Goal: Transaction & Acquisition: Obtain resource

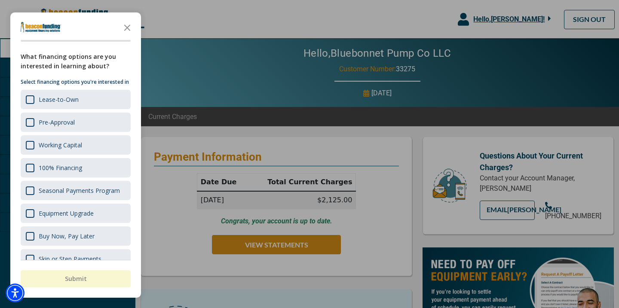
scroll to position [3, 0]
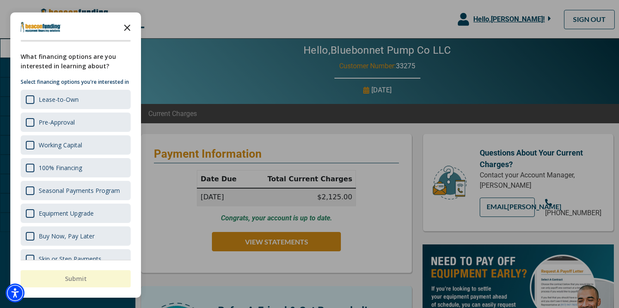
click at [130, 27] on icon "Close the survey" at bounding box center [127, 26] width 17 height 17
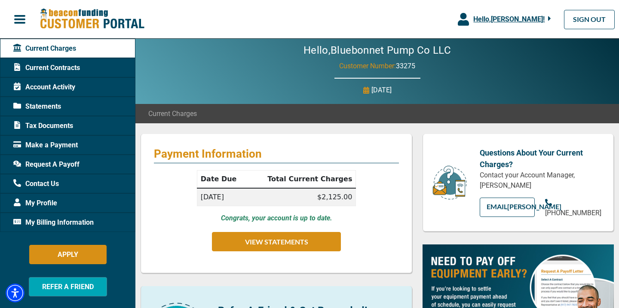
click at [56, 89] on span "Account Activity" at bounding box center [44, 87] width 62 height 10
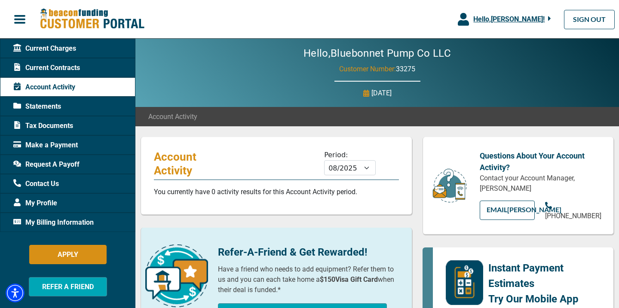
click at [63, 162] on span "Request A Payoff" at bounding box center [46, 164] width 66 height 10
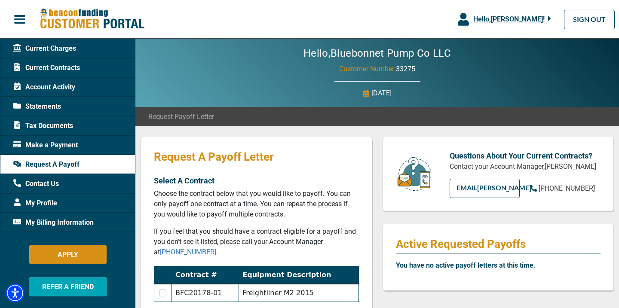
click at [67, 110] on div "Statements" at bounding box center [67, 106] width 135 height 19
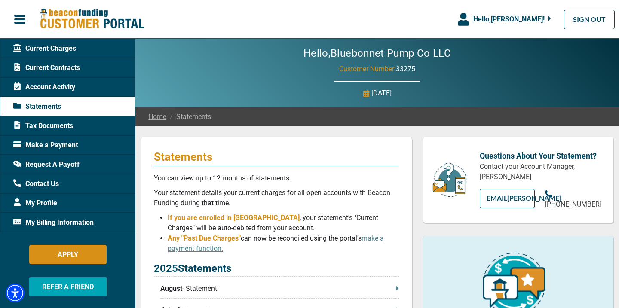
scroll to position [82, 0]
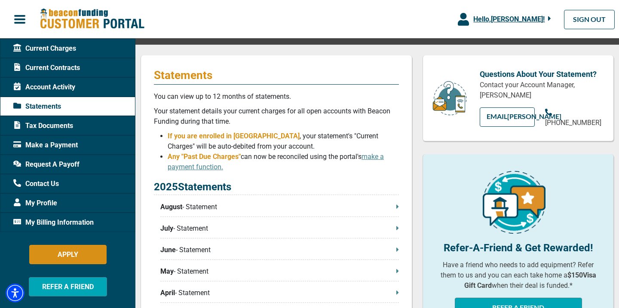
click at [204, 210] on p "August - Statement" at bounding box center [279, 207] width 238 height 10
click at [64, 92] on div "Account Activity" at bounding box center [67, 86] width 135 height 19
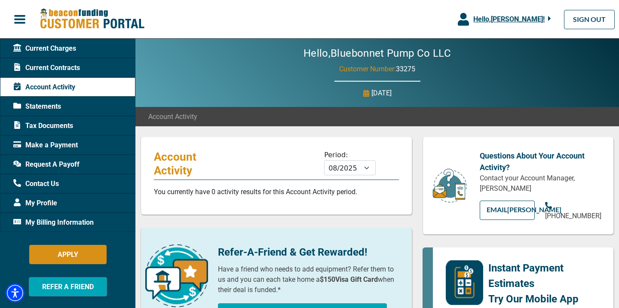
click at [46, 204] on span "My Profile" at bounding box center [35, 203] width 44 height 10
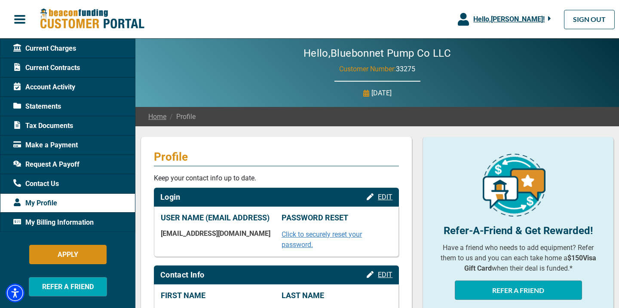
scroll to position [279, 0]
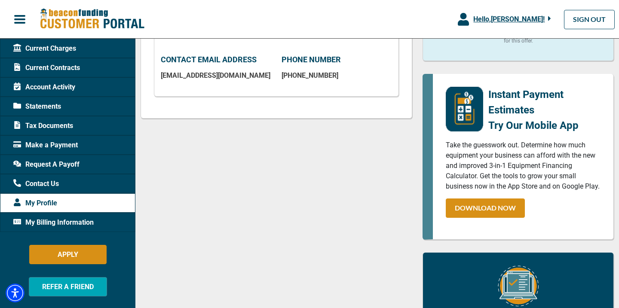
click at [48, 128] on span "Tax Documents" at bounding box center [43, 126] width 60 height 10
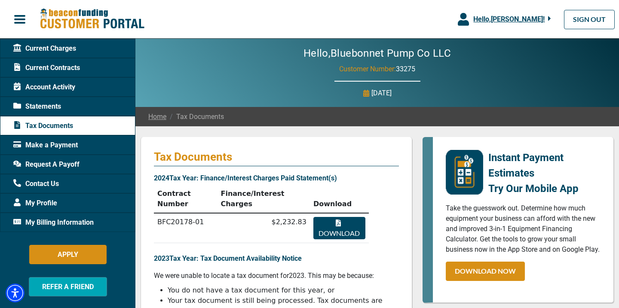
click at [62, 109] on div "Statements" at bounding box center [67, 106] width 135 height 19
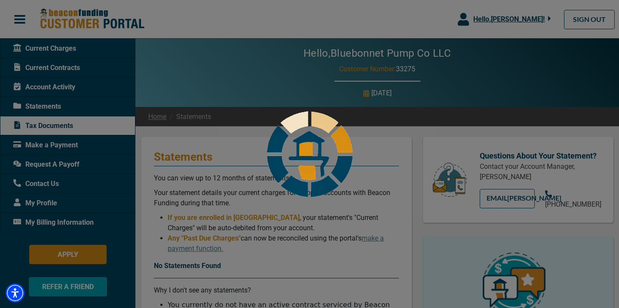
click at [67, 90] on div at bounding box center [309, 154] width 619 height 308
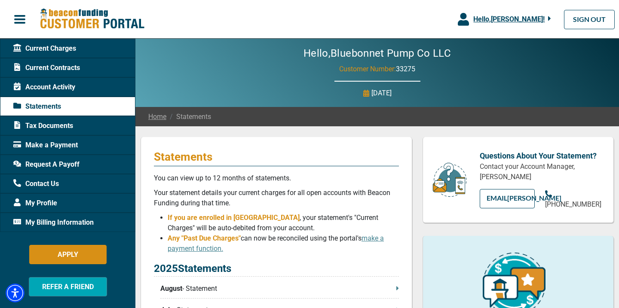
click at [62, 86] on span "Account Activity" at bounding box center [44, 87] width 62 height 10
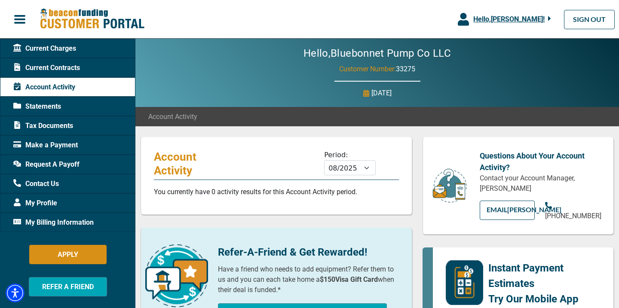
click at [402, 70] on span "33275" at bounding box center [405, 69] width 19 height 8
click at [549, 20] on icon "button" at bounding box center [549, 18] width 3 height 4
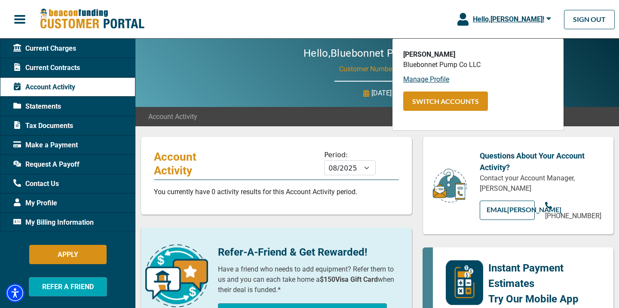
click at [288, 67] on div "Hello, Bluebonnet Pump Co LLC Customer Number: 33275 [DATE]" at bounding box center [376, 73] width 483 height 68
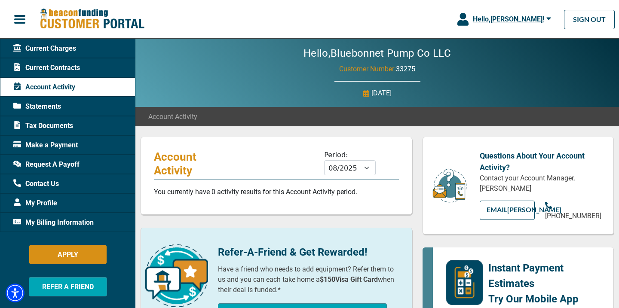
click at [77, 52] on div "Current Charges" at bounding box center [67, 48] width 135 height 19
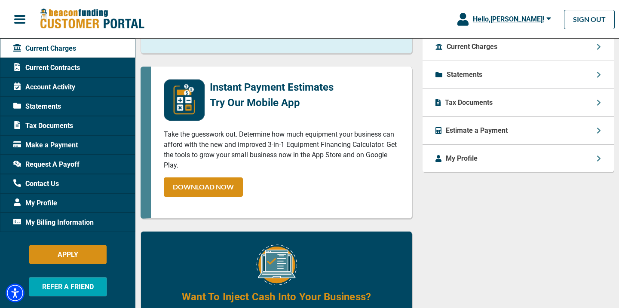
scroll to position [479, 0]
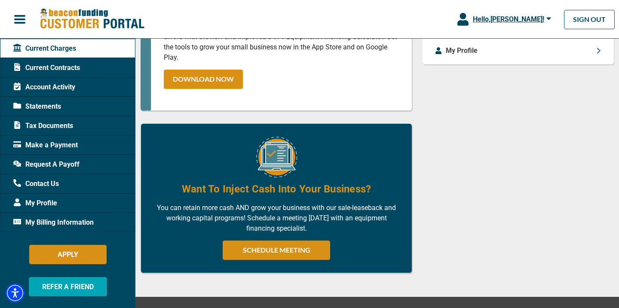
click at [76, 168] on span "Request A Payoff" at bounding box center [46, 164] width 66 height 10
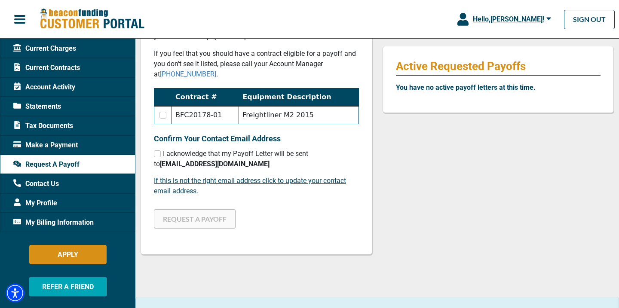
scroll to position [174, 0]
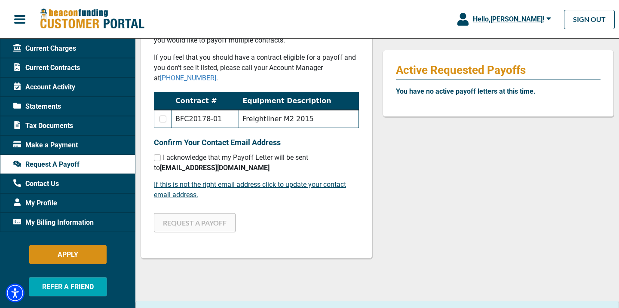
click at [157, 157] on input "checkbox" at bounding box center [157, 157] width 7 height 7
checkbox input "true"
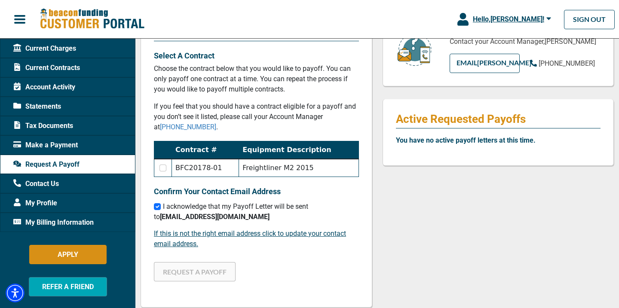
scroll to position [105, 0]
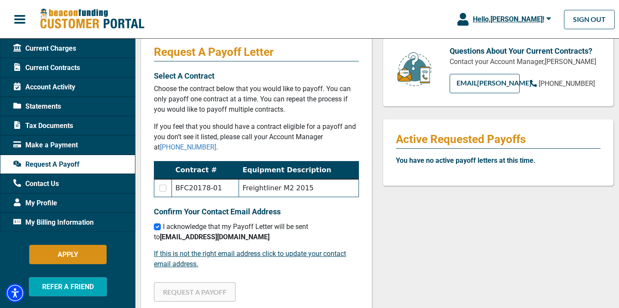
click at [164, 189] on input "checkbox" at bounding box center [162, 188] width 7 height 7
checkbox input "true"
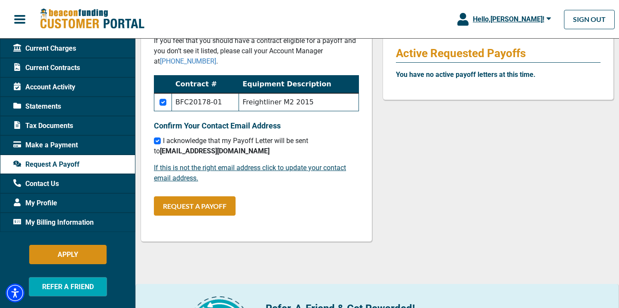
scroll to position [191, 0]
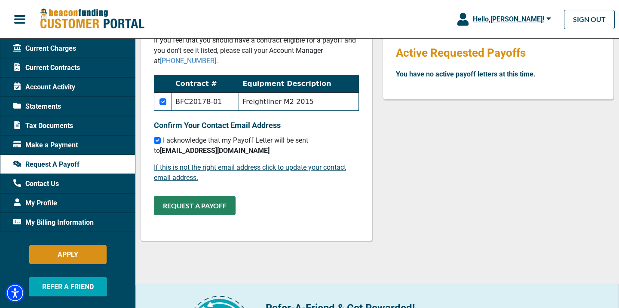
click at [201, 208] on button "REQUEST A PAYOFF" at bounding box center [195, 205] width 82 height 19
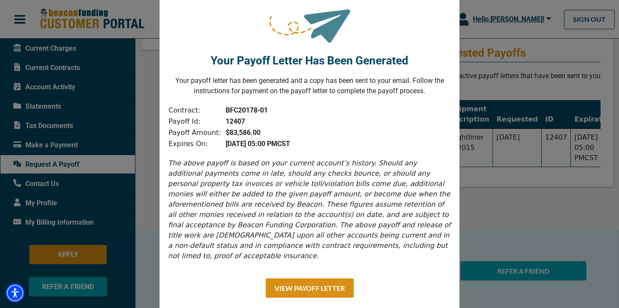
scroll to position [40, 0]
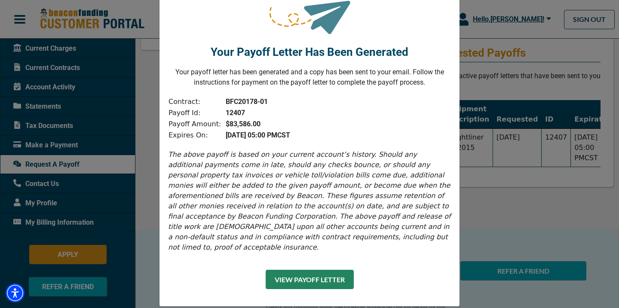
click at [322, 275] on button "View Payoff Letter" at bounding box center [309, 279] width 88 height 19
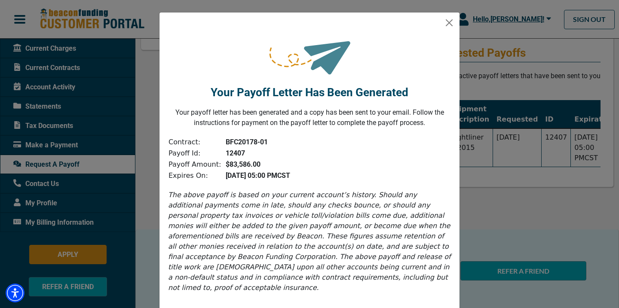
scroll to position [0, 0]
click at [446, 22] on button "Close" at bounding box center [449, 23] width 14 height 14
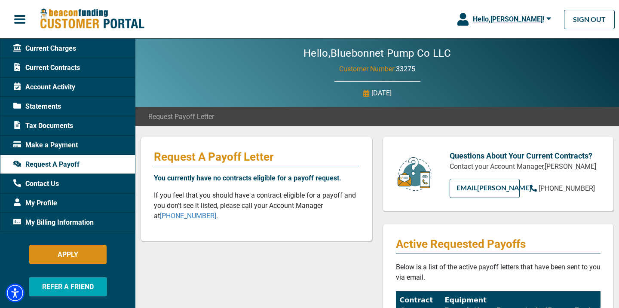
click at [75, 150] on div "Make a Payment" at bounding box center [67, 144] width 135 height 19
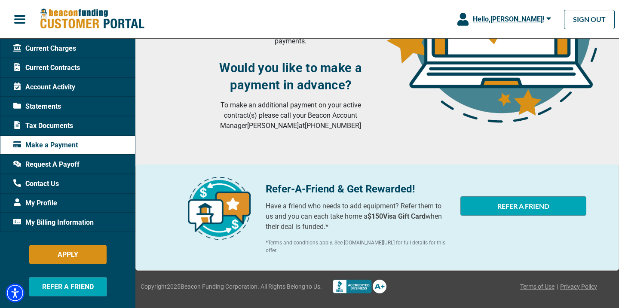
scroll to position [220, 0]
click at [62, 122] on span "Tax Documents" at bounding box center [43, 126] width 60 height 10
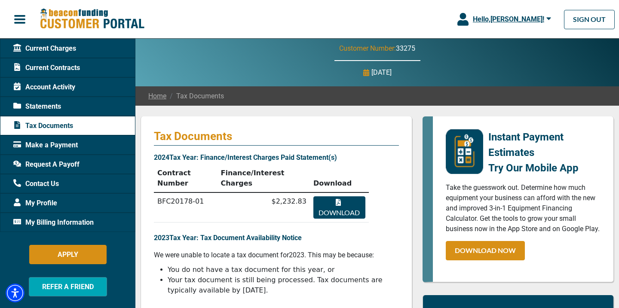
scroll to position [45, 0]
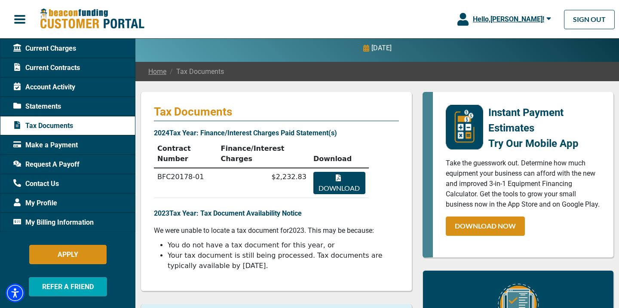
click at [343, 181] on button "Download" at bounding box center [339, 183] width 52 height 22
click at [62, 106] on div "Statements" at bounding box center [67, 106] width 135 height 19
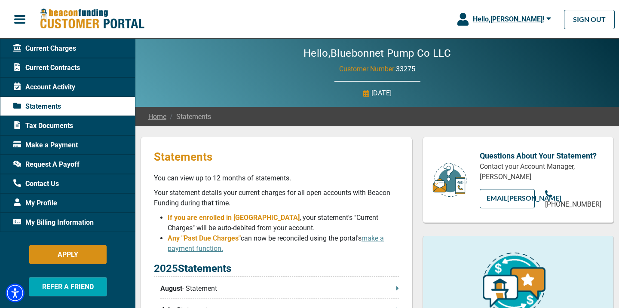
click at [67, 88] on span "Account Activity" at bounding box center [44, 87] width 62 height 10
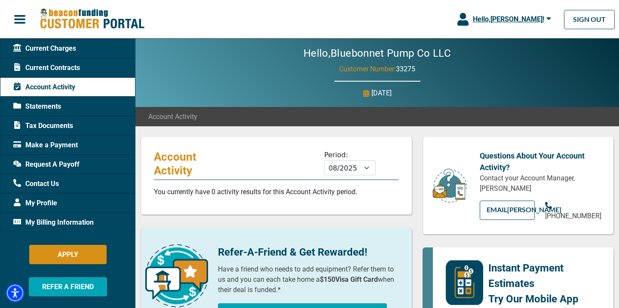
click at [85, 71] on div "Current Contracts" at bounding box center [67, 67] width 135 height 19
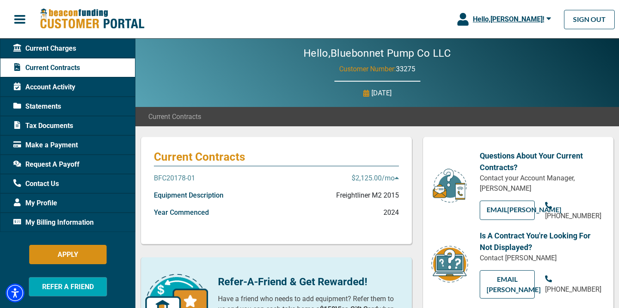
click at [180, 182] on p "BFC20178-01" at bounding box center [174, 178] width 41 height 10
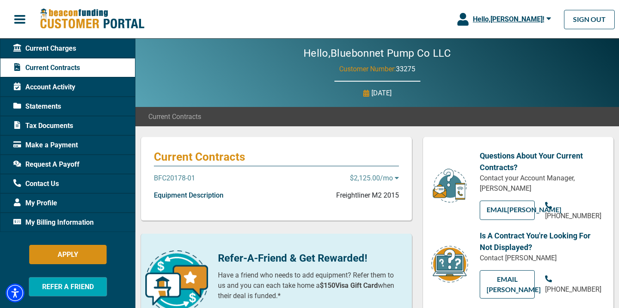
click at [181, 177] on p "BFC20178-01" at bounding box center [174, 178] width 41 height 10
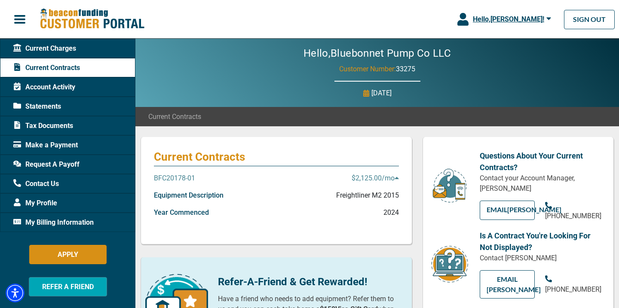
click at [77, 55] on div "Current Charges" at bounding box center [67, 48] width 135 height 19
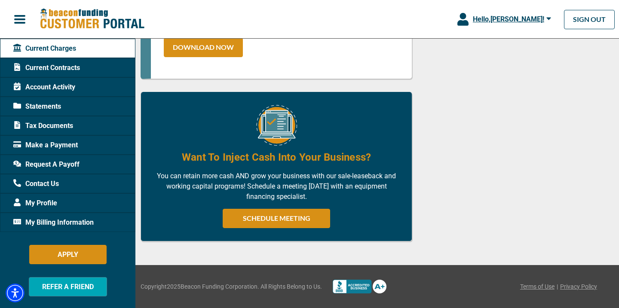
click at [76, 68] on span "Current Contracts" at bounding box center [46, 68] width 67 height 10
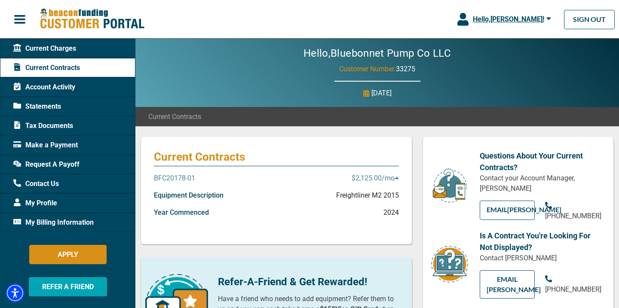
click at [183, 178] on p "BFC20178-01" at bounding box center [174, 178] width 41 height 10
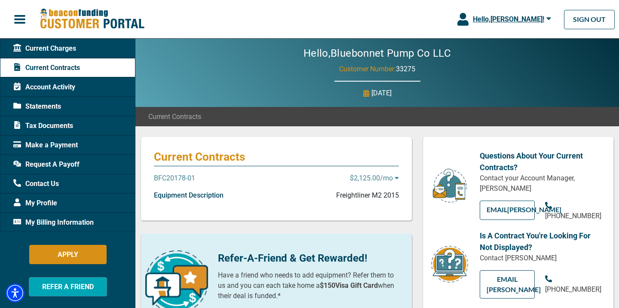
click at [183, 178] on p "BFC20178-01" at bounding box center [174, 178] width 41 height 10
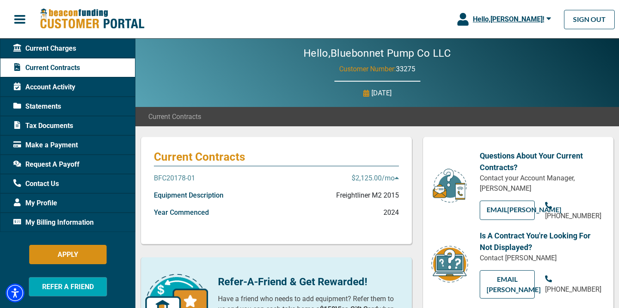
click at [373, 177] on p "$2,125.00 /mo" at bounding box center [374, 178] width 47 height 10
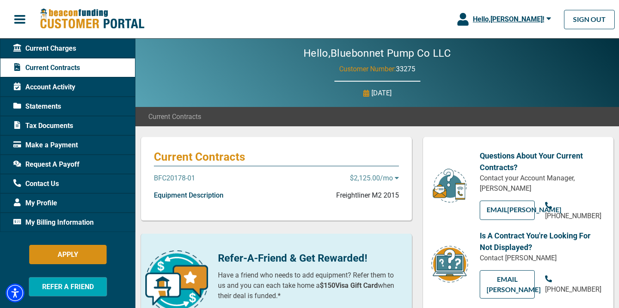
click at [373, 177] on p "$2,125.00 /mo" at bounding box center [374, 178] width 49 height 10
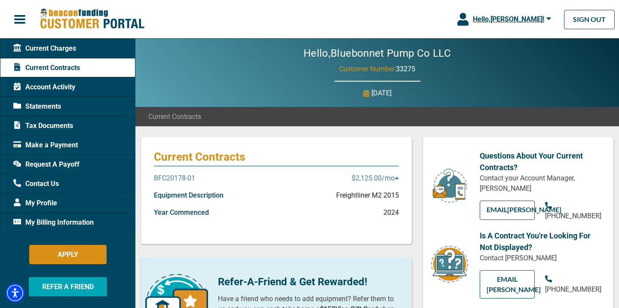
click at [21, 20] on span "button" at bounding box center [19, 19] width 13 height 13
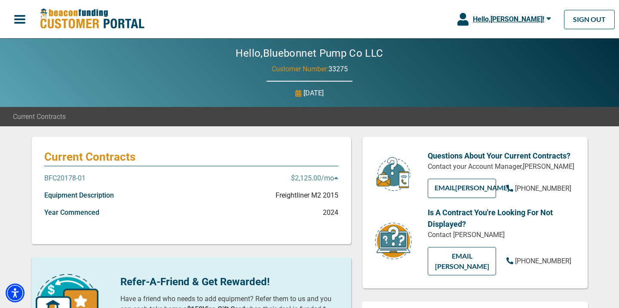
click at [17, 19] on span "button" at bounding box center [19, 19] width 13 height 13
